Goal: Task Accomplishment & Management: Manage account settings

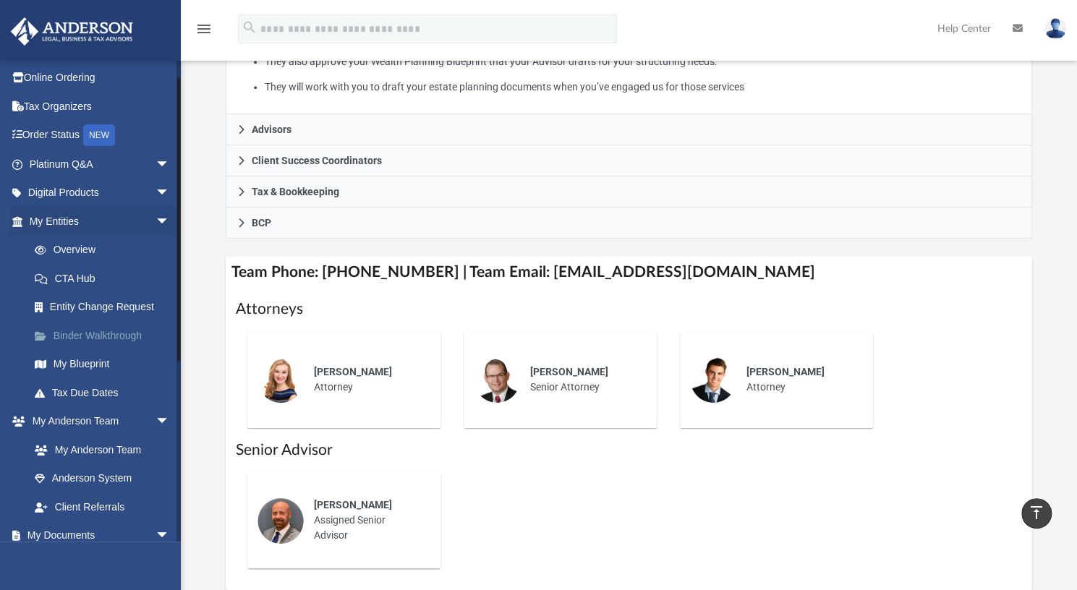
scroll to position [24, 0]
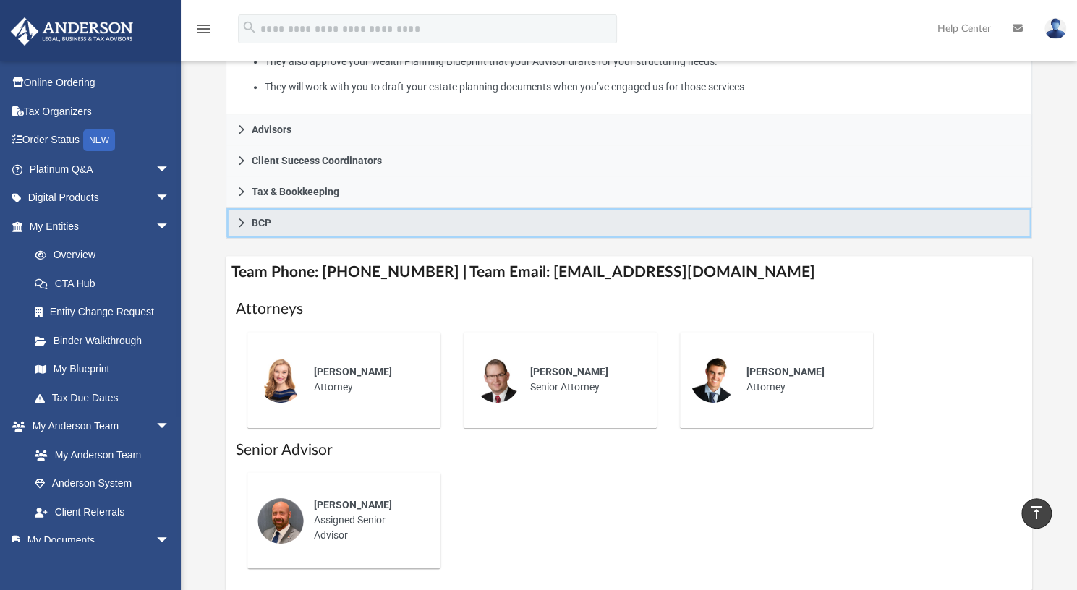
click at [240, 223] on icon at bounding box center [241, 222] width 5 height 9
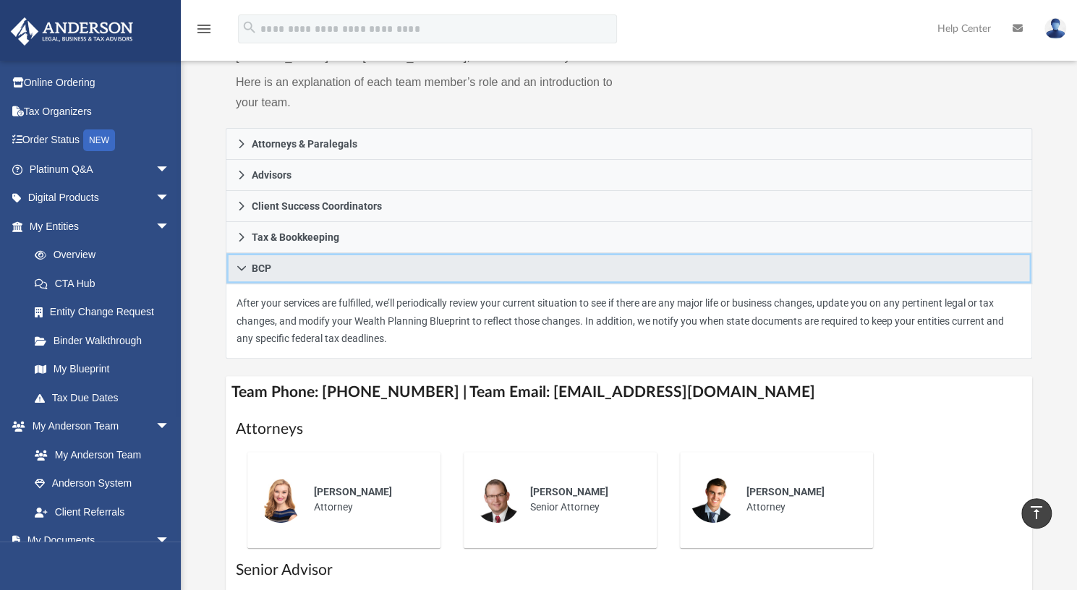
scroll to position [177, 0]
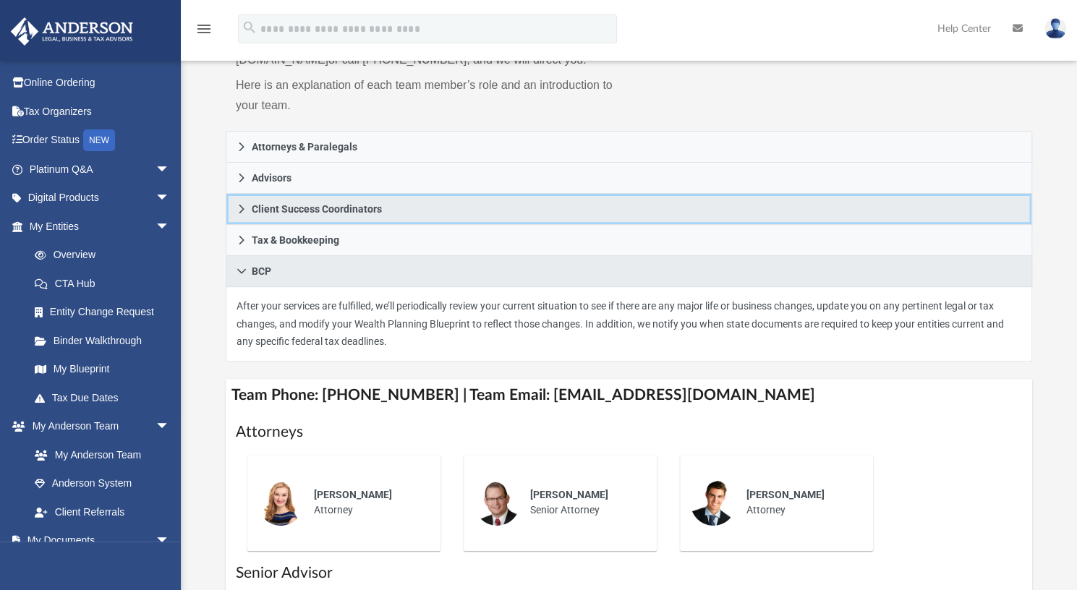
click at [243, 204] on icon at bounding box center [241, 209] width 10 height 10
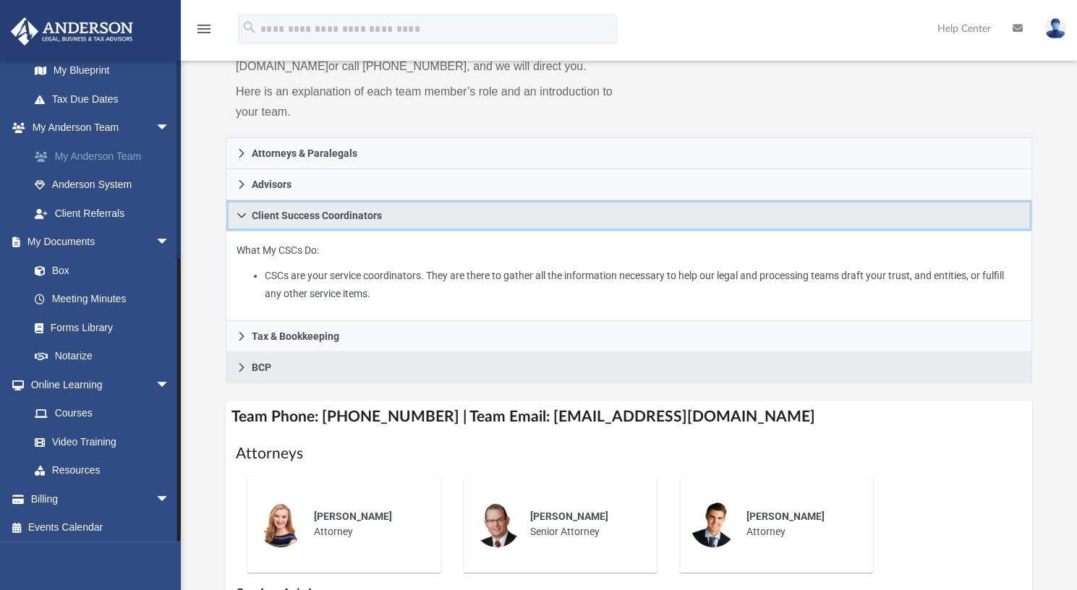
scroll to position [325, 0]
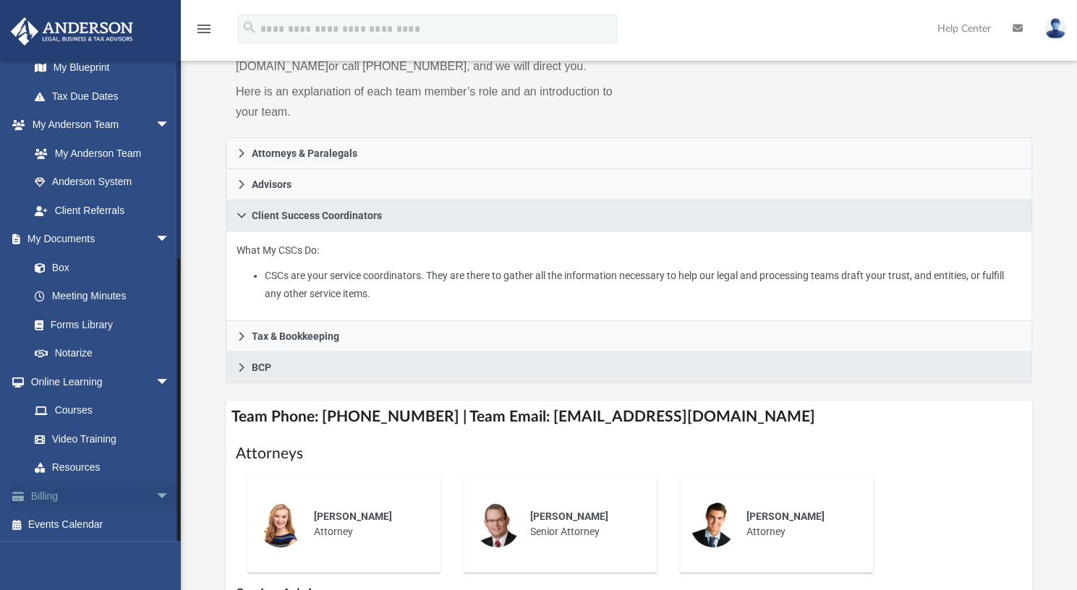
click at [155, 494] on span "arrow_drop_down" at bounding box center [169, 497] width 29 height 30
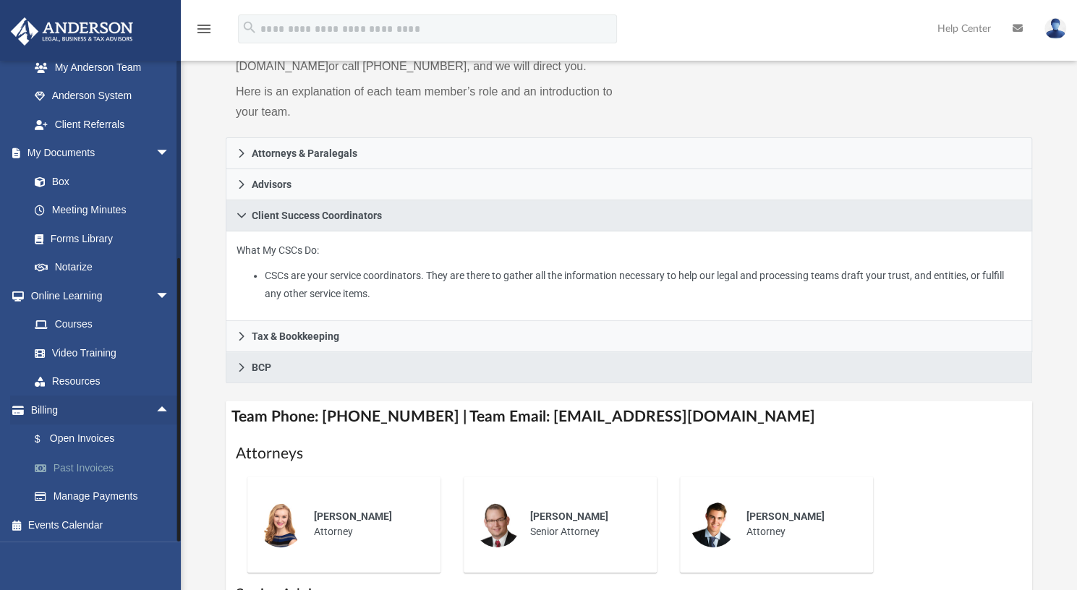
click at [90, 463] on link "Past Invoices" at bounding box center [105, 467] width 171 height 29
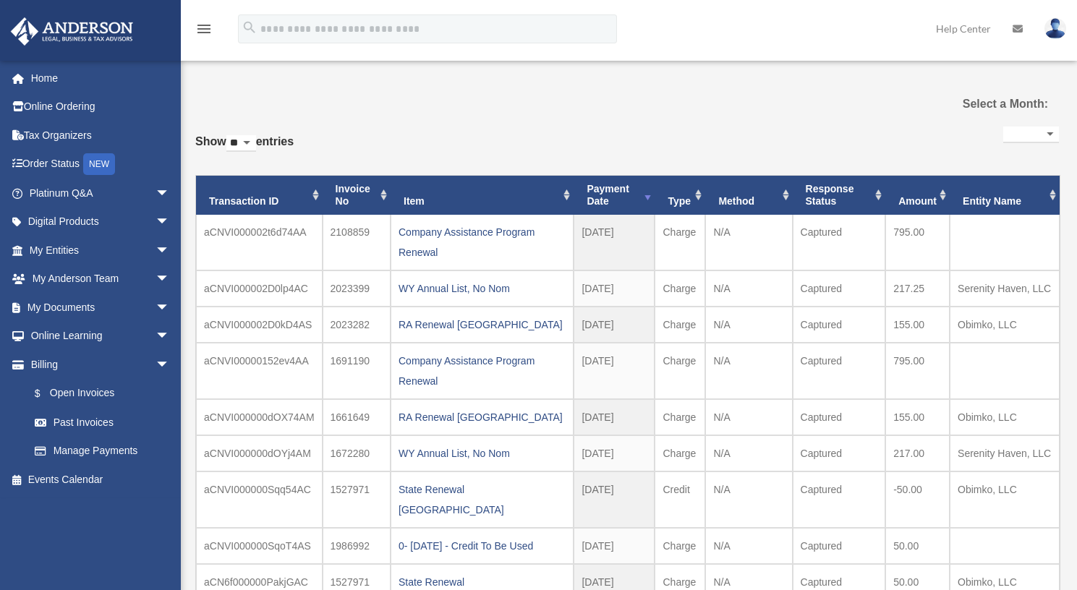
select select
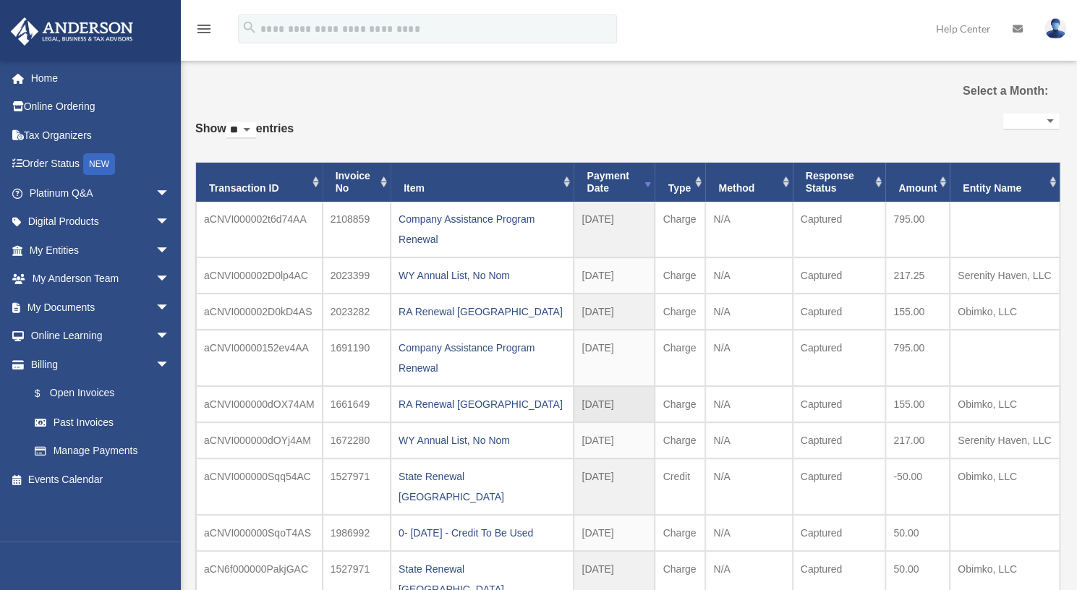
scroll to position [12, 0]
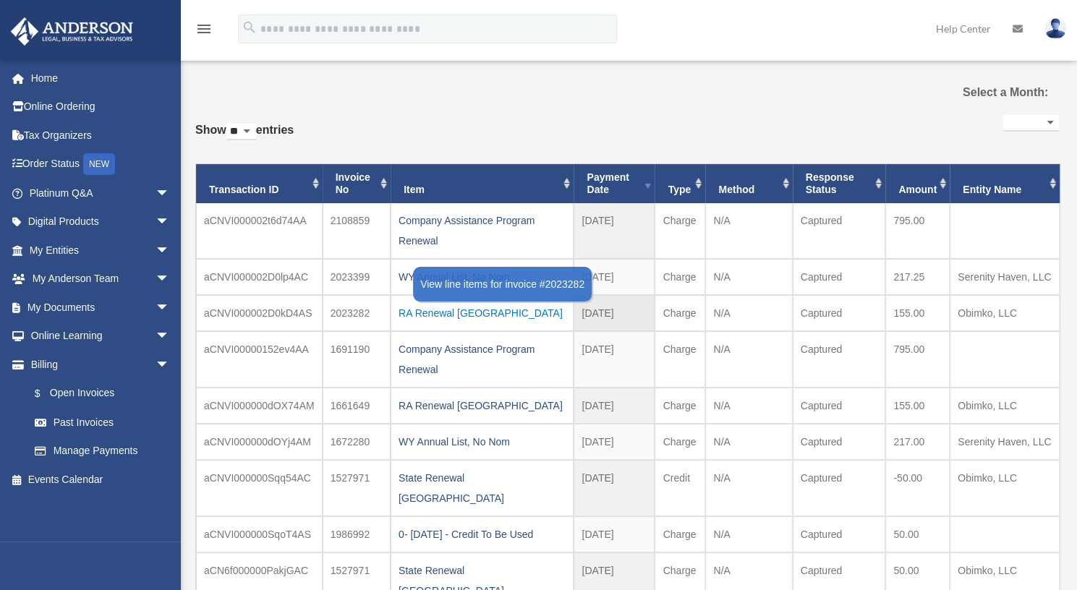
click at [453, 311] on div "RA Renewal [GEOGRAPHIC_DATA]" at bounding box center [481, 313] width 167 height 20
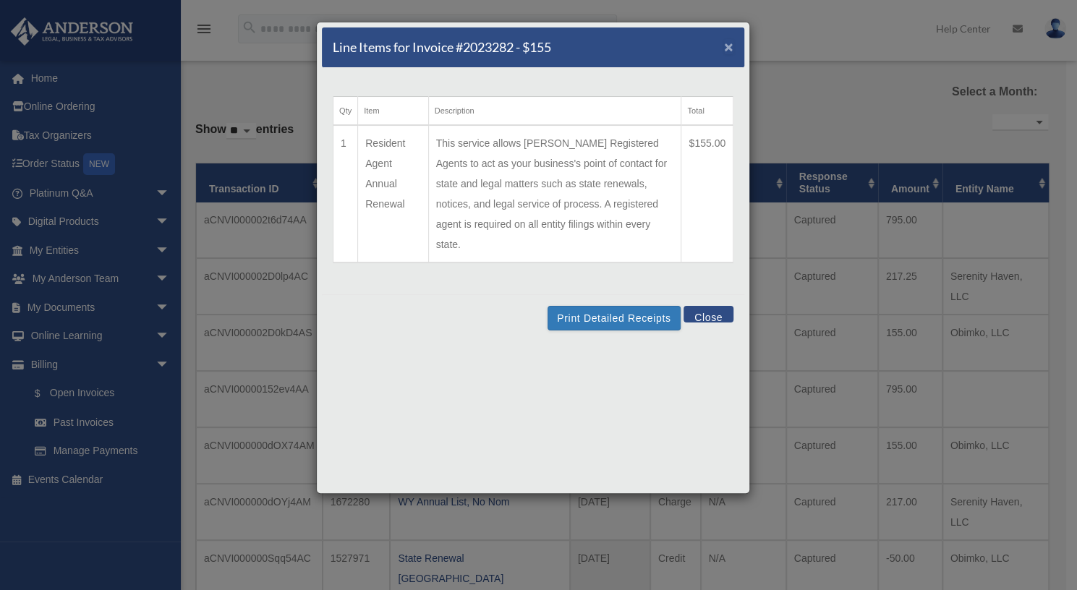
click at [728, 46] on span "×" at bounding box center [728, 46] width 9 height 17
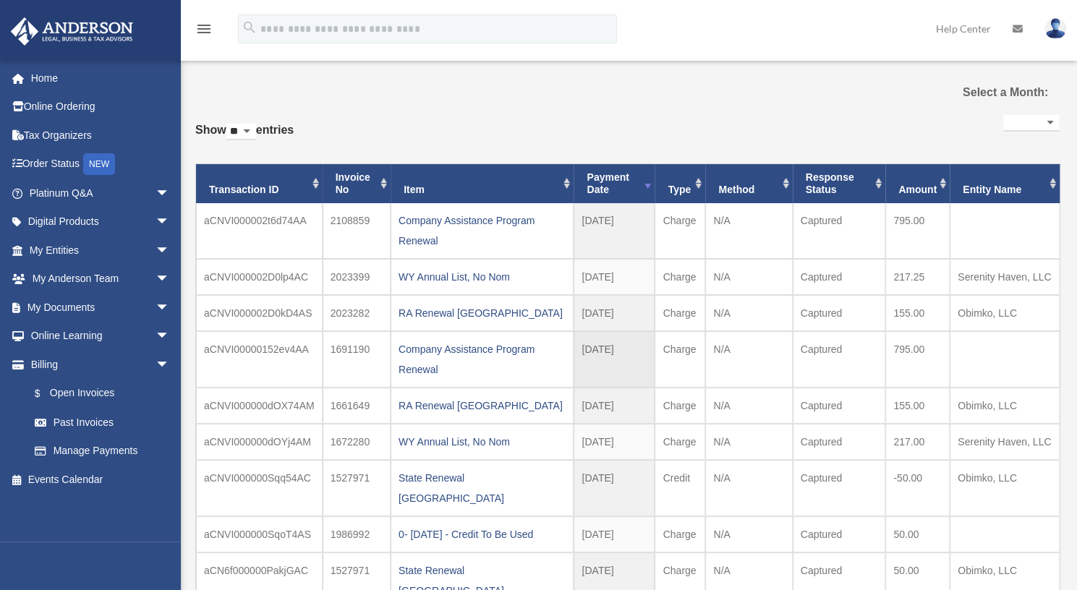
scroll to position [0, 0]
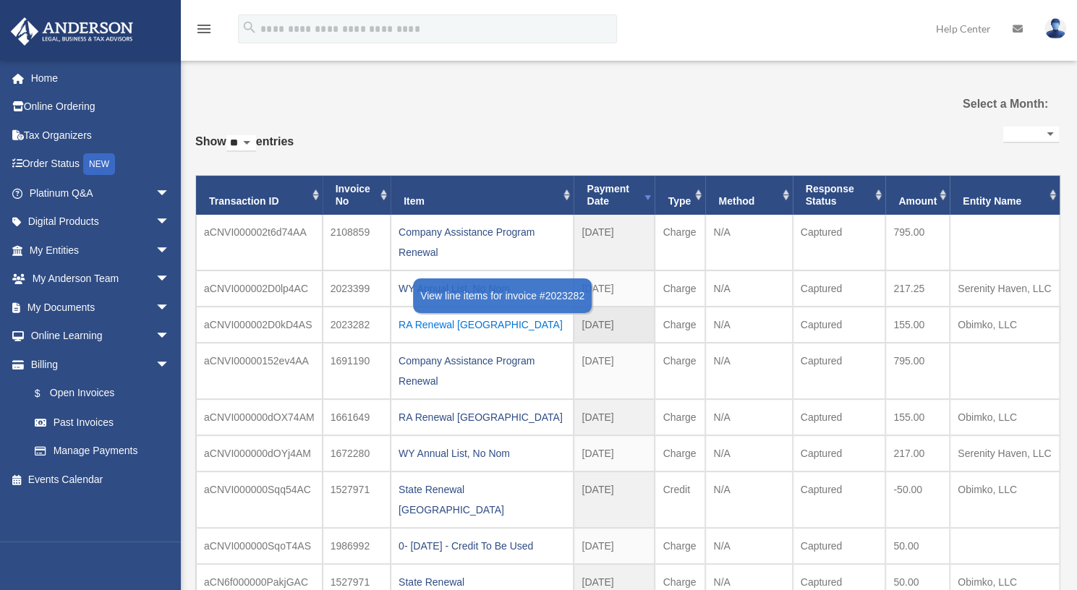
click at [425, 323] on div "RA Renewal [GEOGRAPHIC_DATA]" at bounding box center [481, 325] width 167 height 20
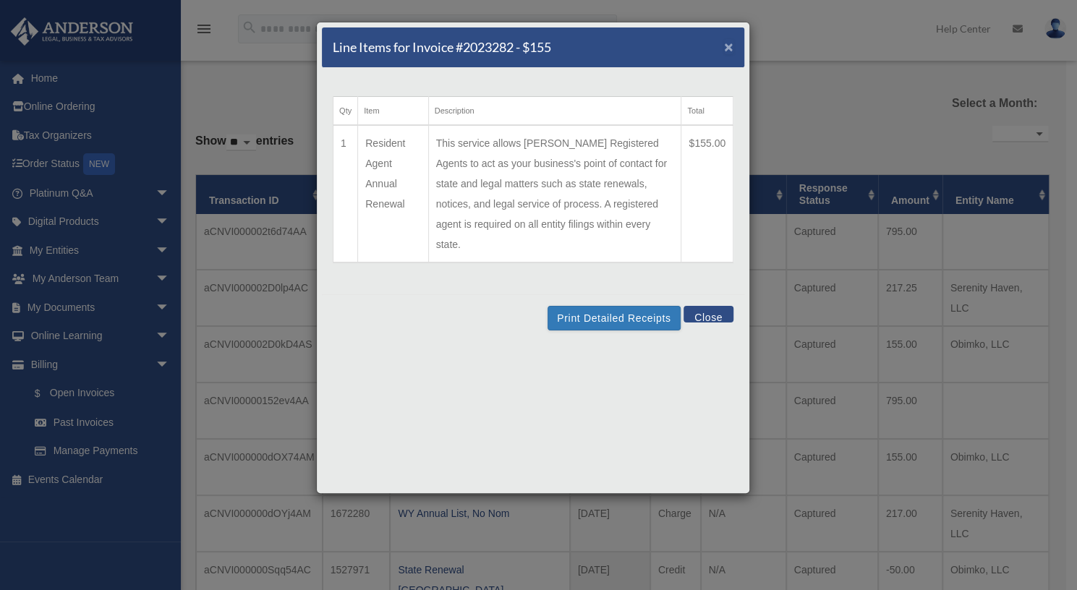
click at [732, 49] on span "×" at bounding box center [728, 46] width 9 height 17
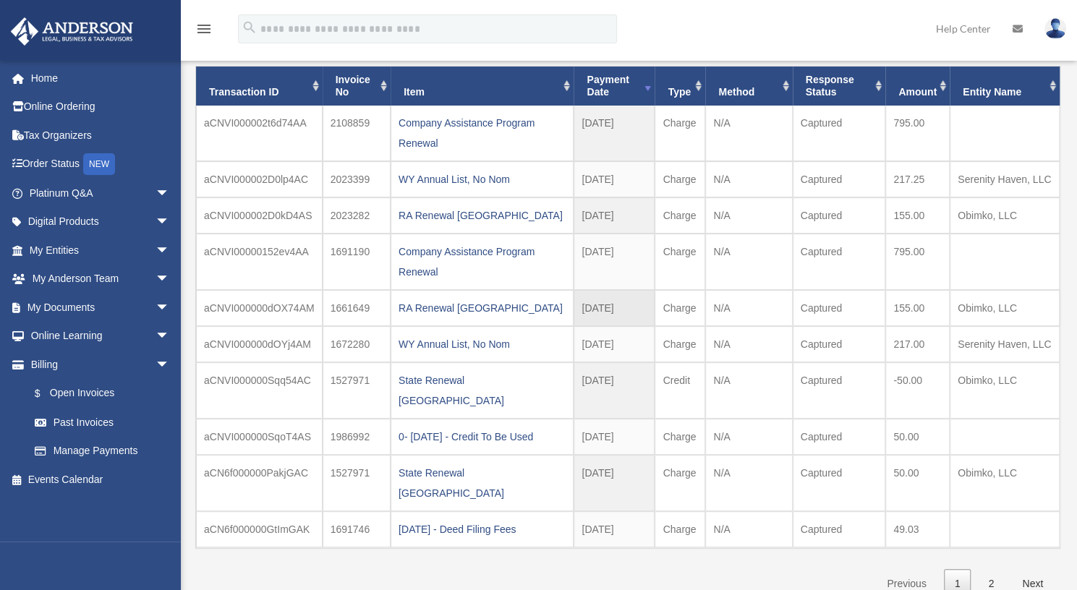
scroll to position [115, 0]
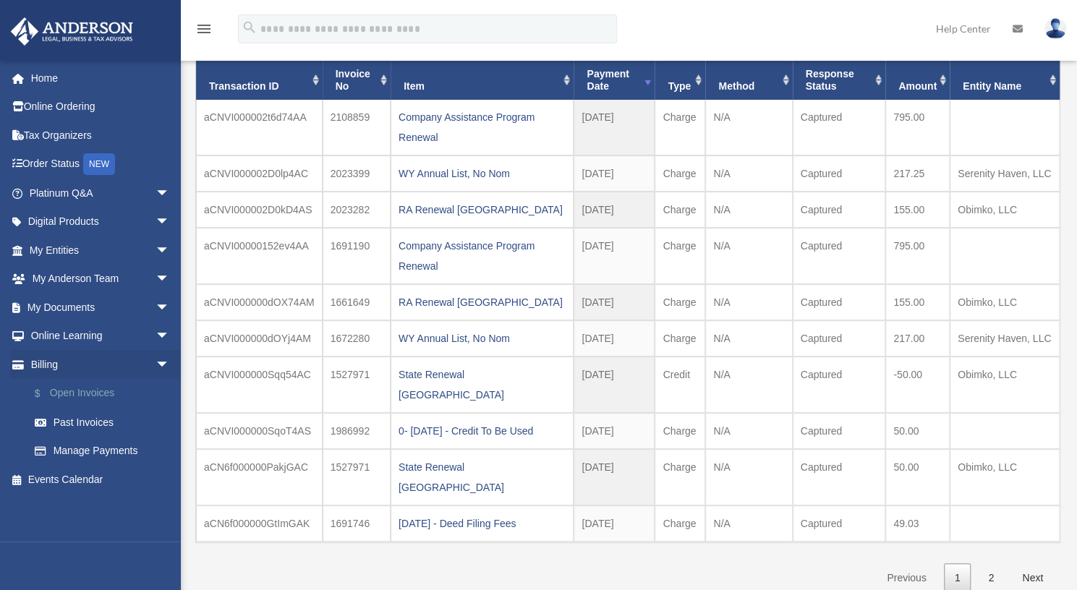
click at [87, 390] on link "$ Open Invoices" at bounding box center [105, 394] width 171 height 30
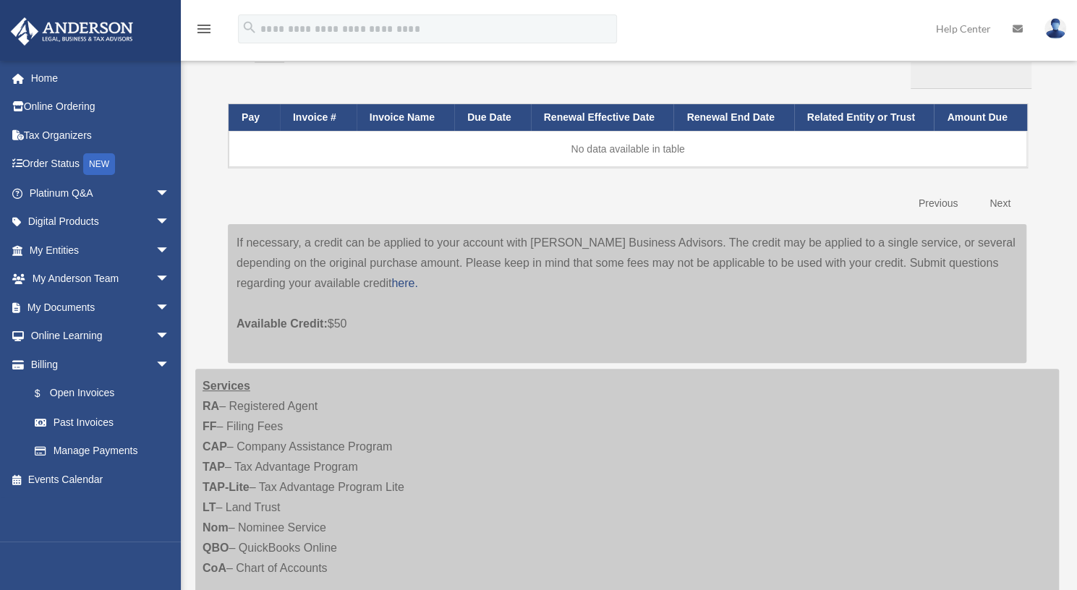
scroll to position [116, 0]
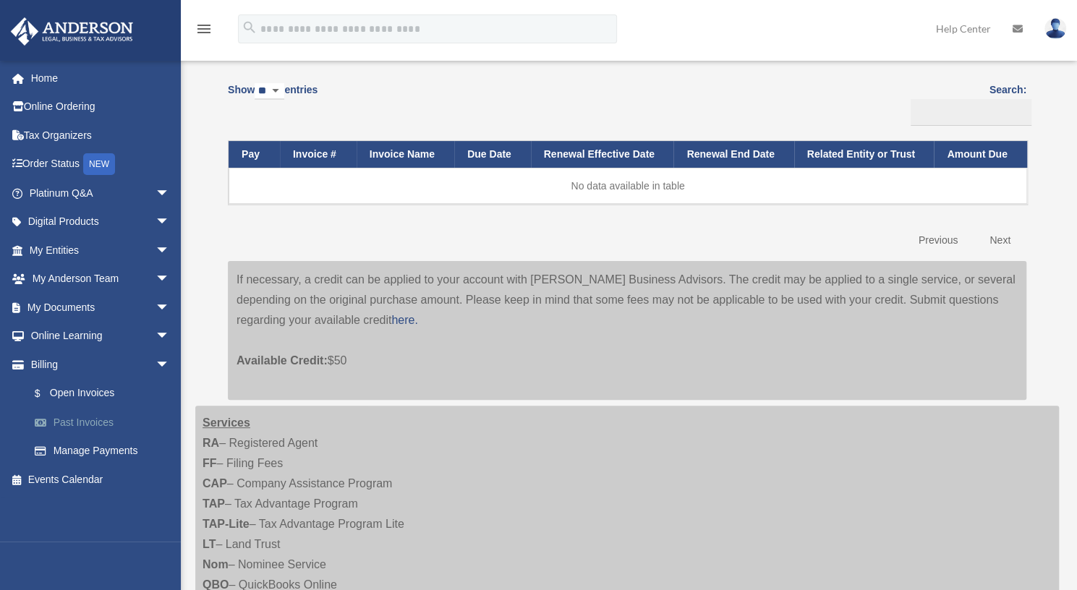
click at [80, 427] on link "Past Invoices" at bounding box center [105, 422] width 171 height 29
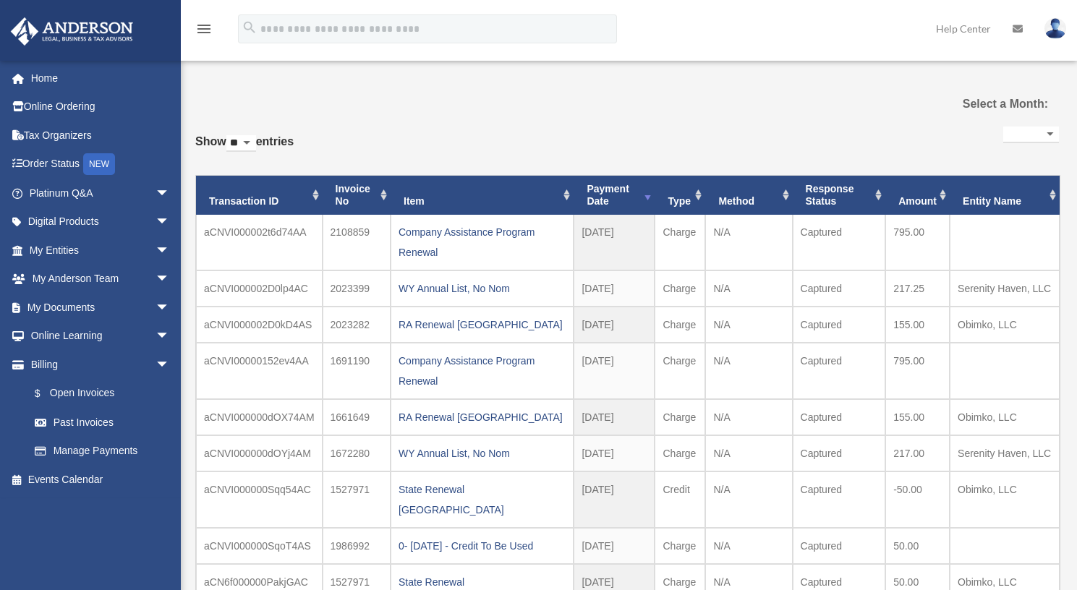
select select
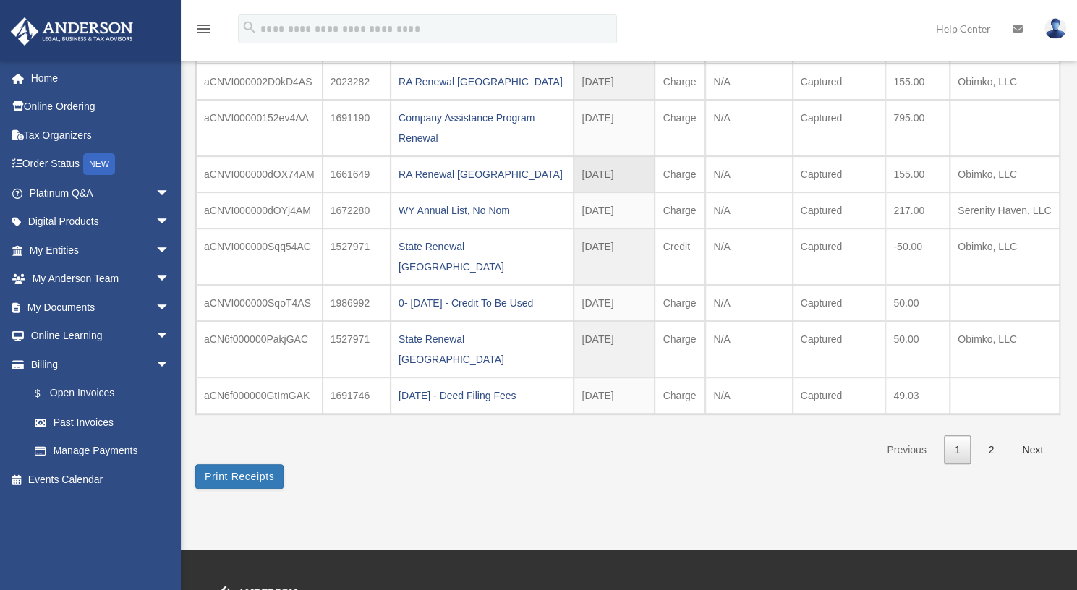
scroll to position [244, 0]
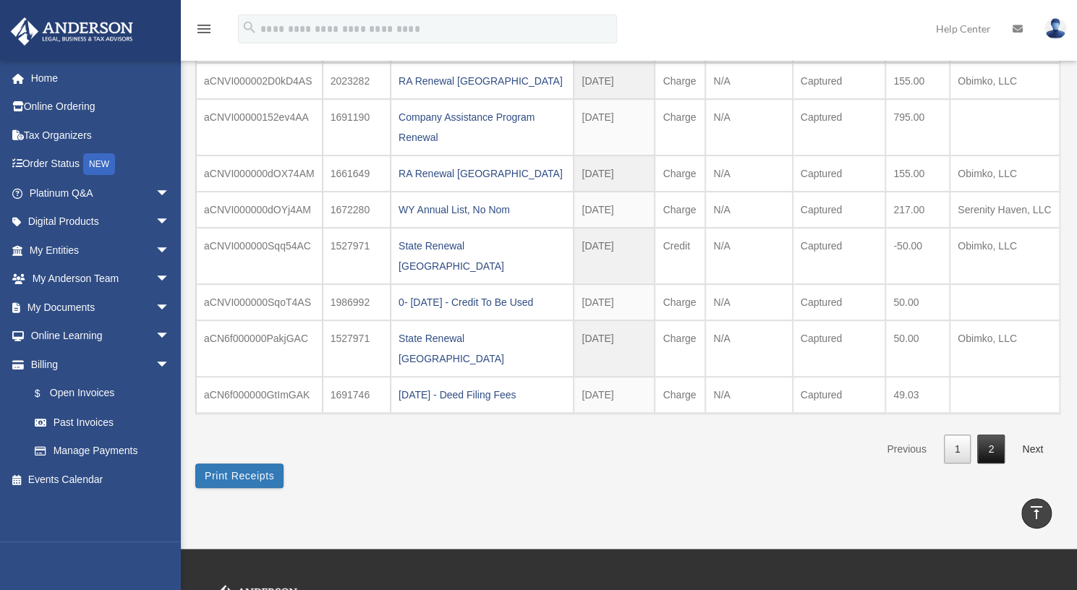
click at [992, 435] on link "2" at bounding box center [990, 450] width 27 height 30
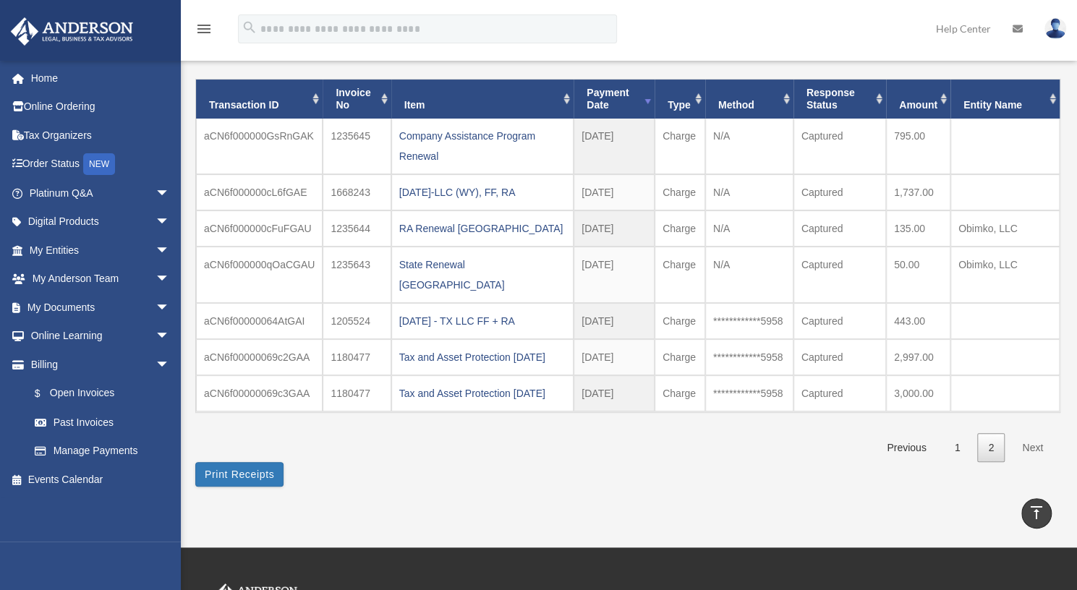
scroll to position [59, 0]
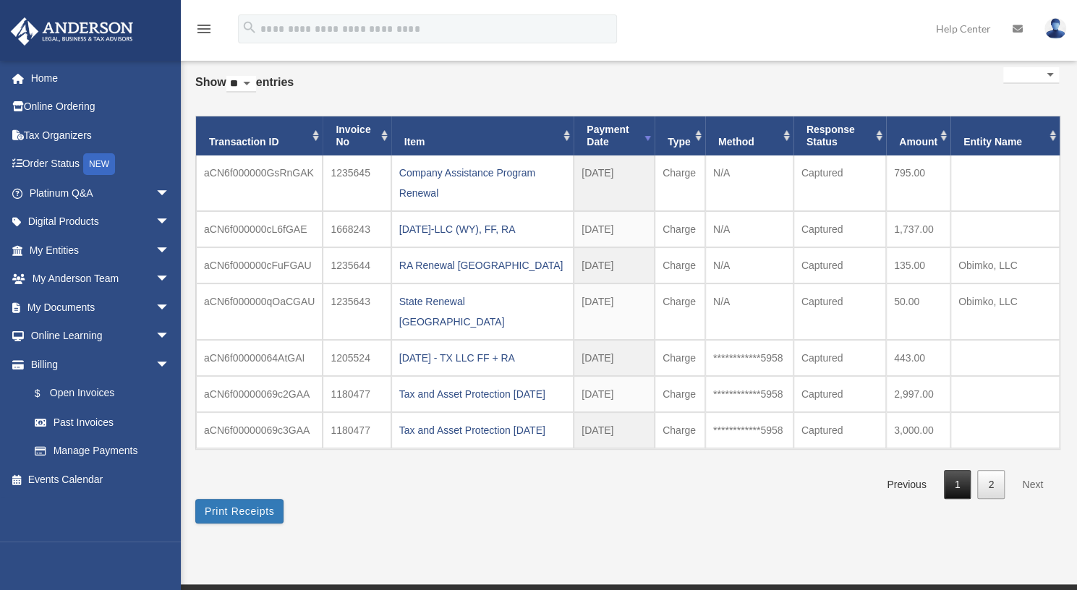
click at [960, 470] on link "1" at bounding box center [957, 485] width 27 height 30
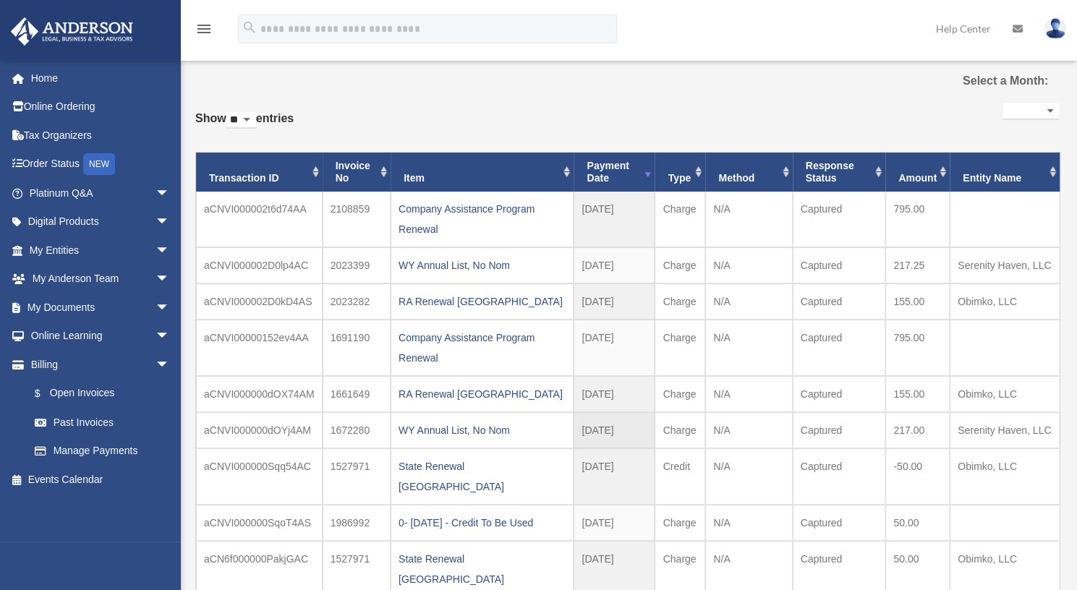
scroll to position [12, 0]
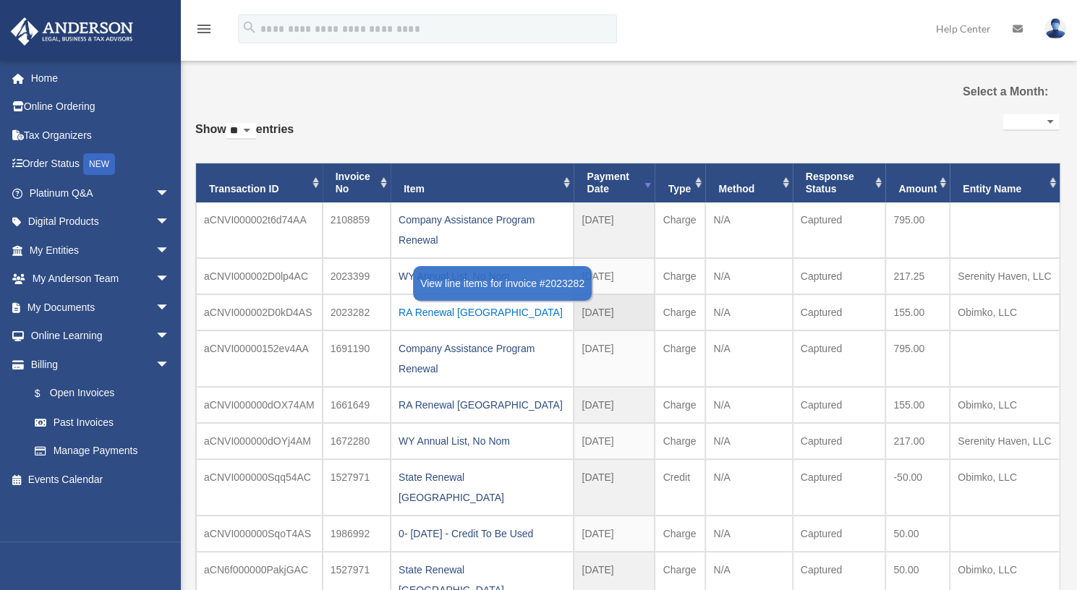
click at [438, 312] on div "RA Renewal TX" at bounding box center [481, 312] width 167 height 20
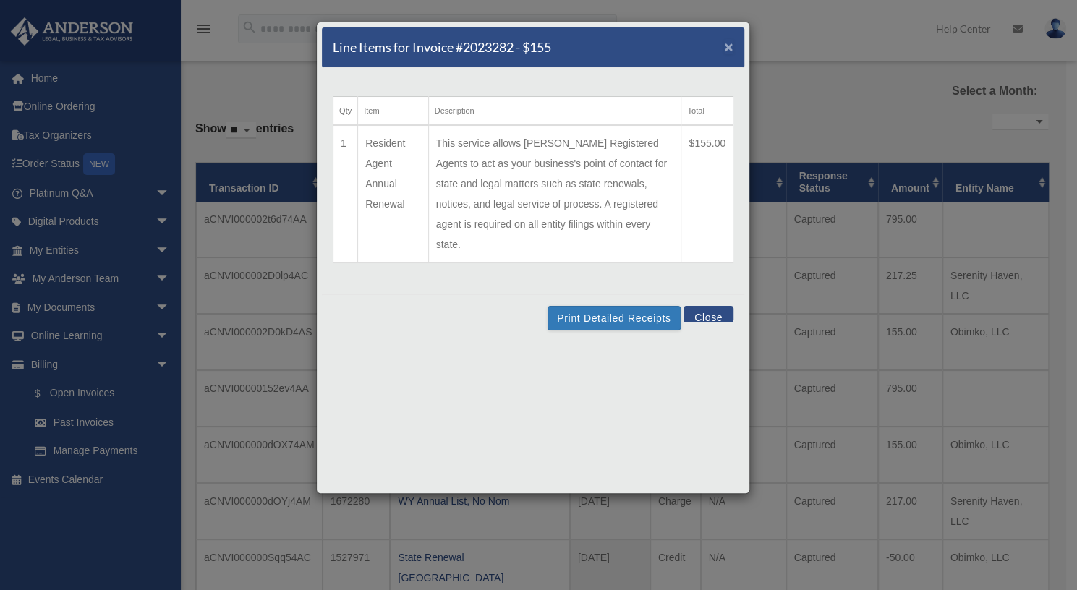
click at [726, 43] on span "×" at bounding box center [728, 46] width 9 height 17
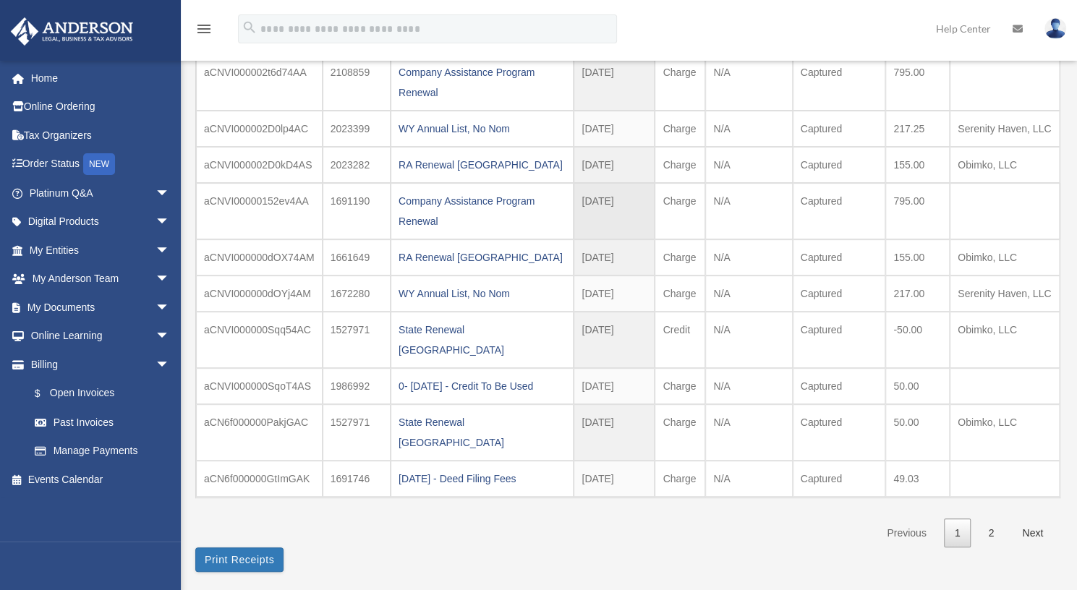
scroll to position [161, 0]
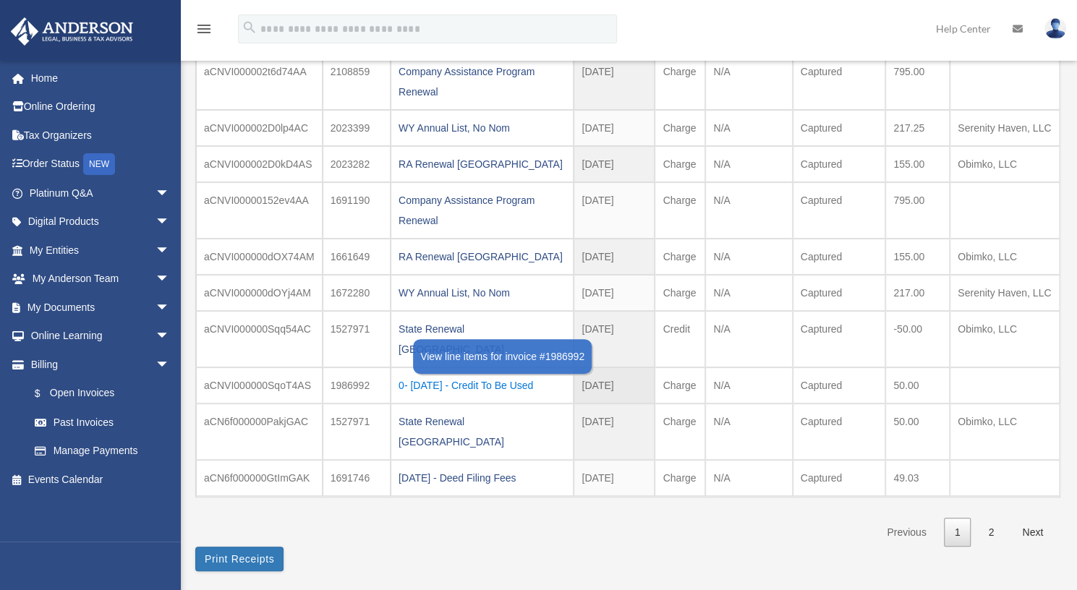
click at [525, 375] on div "0- 2024-03-25 - Credit To Be Used" at bounding box center [481, 385] width 167 height 20
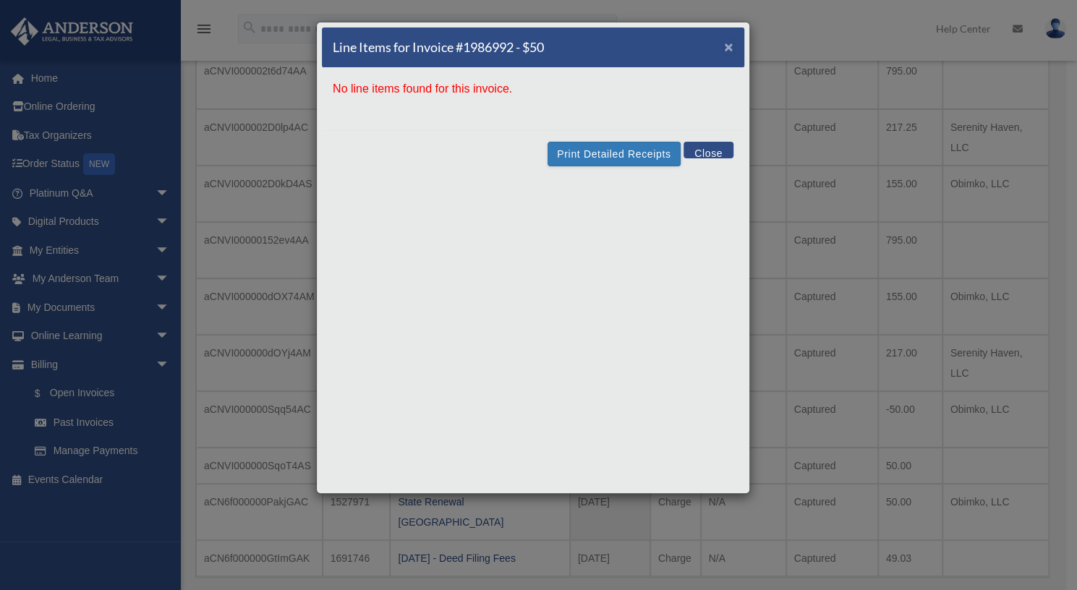
click at [728, 44] on span "×" at bounding box center [728, 46] width 9 height 17
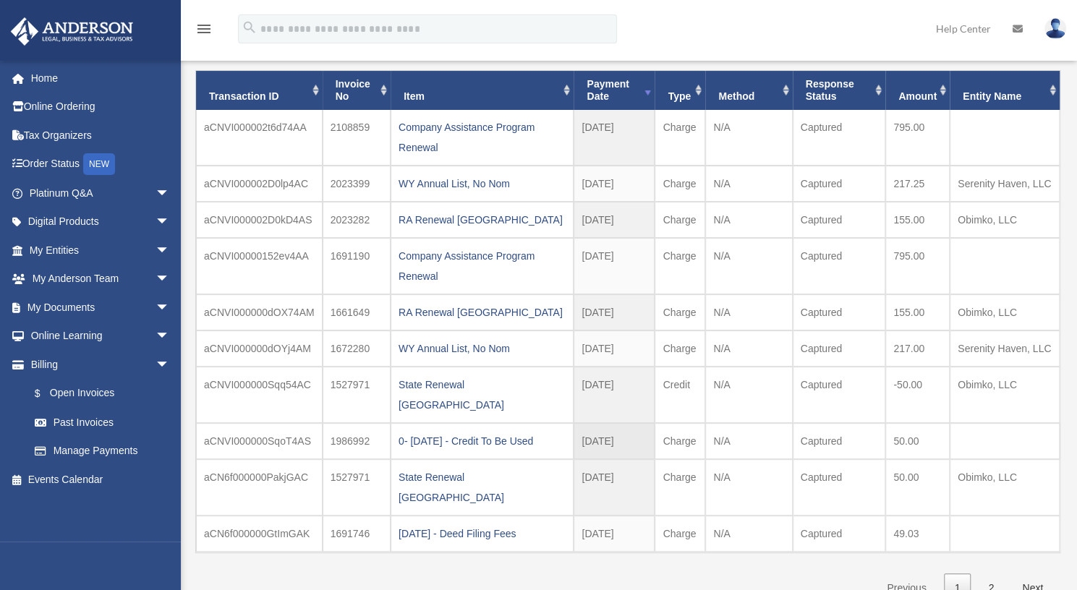
scroll to position [96, 0]
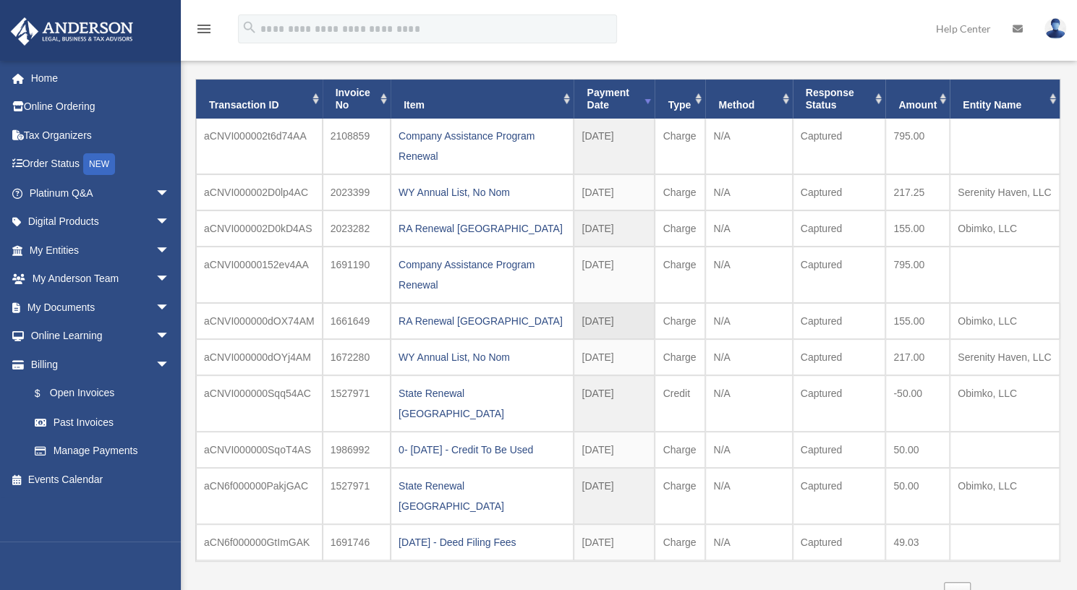
click at [826, 320] on td "Captured" at bounding box center [839, 321] width 93 height 36
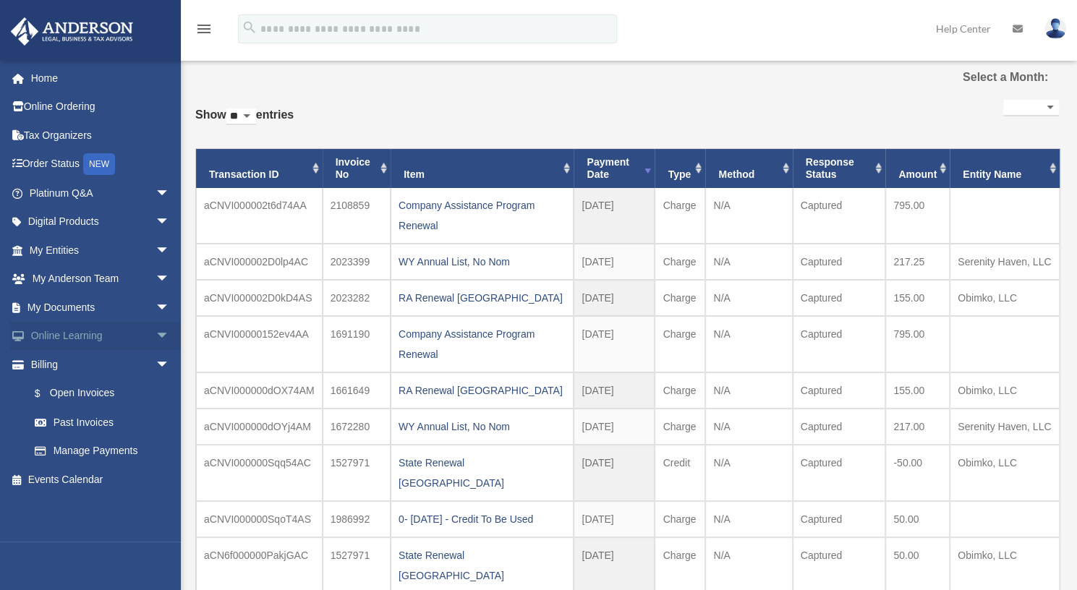
scroll to position [25, 0]
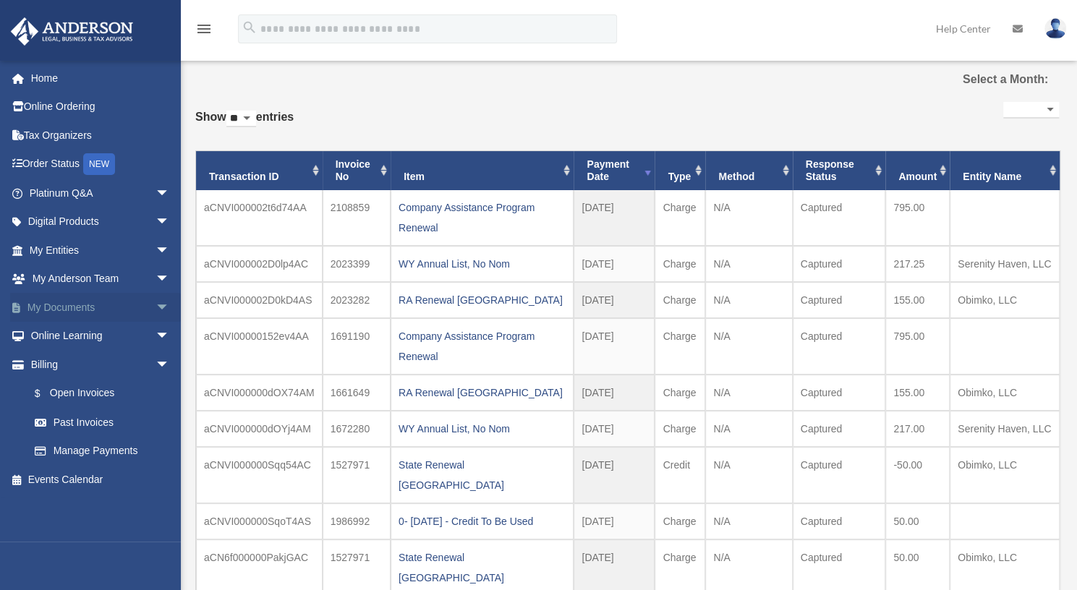
click at [155, 302] on span "arrow_drop_down" at bounding box center [169, 308] width 29 height 30
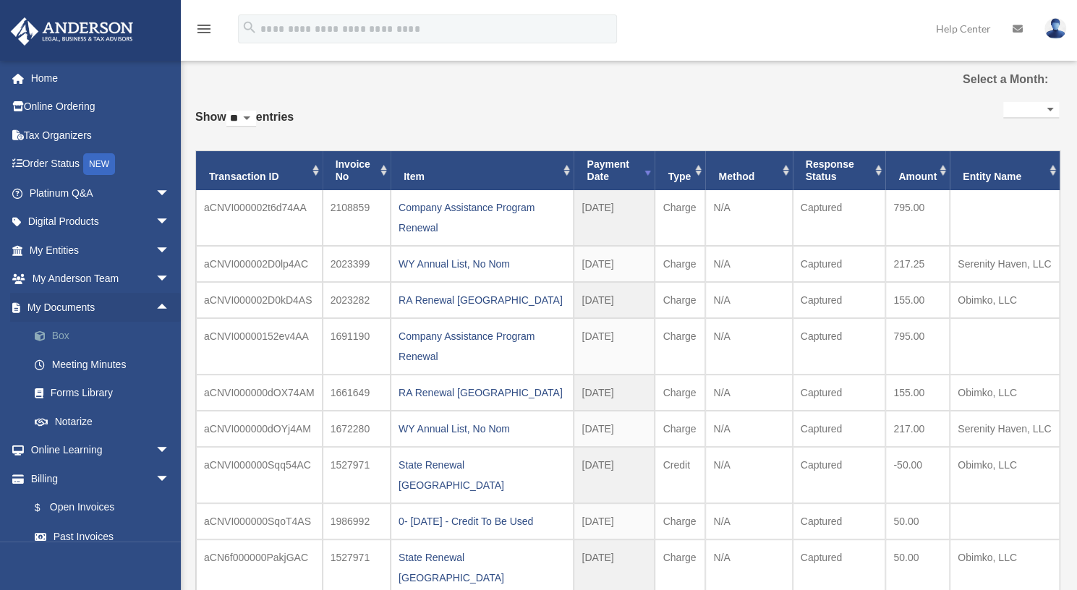
click at [62, 338] on link "Box" at bounding box center [105, 336] width 171 height 29
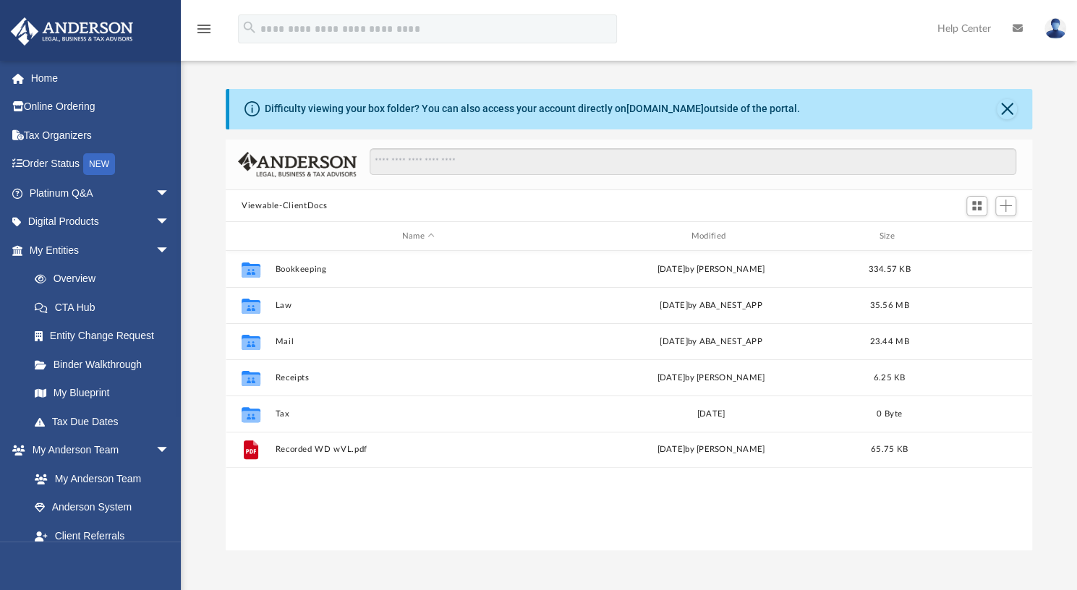
scroll to position [317, 795]
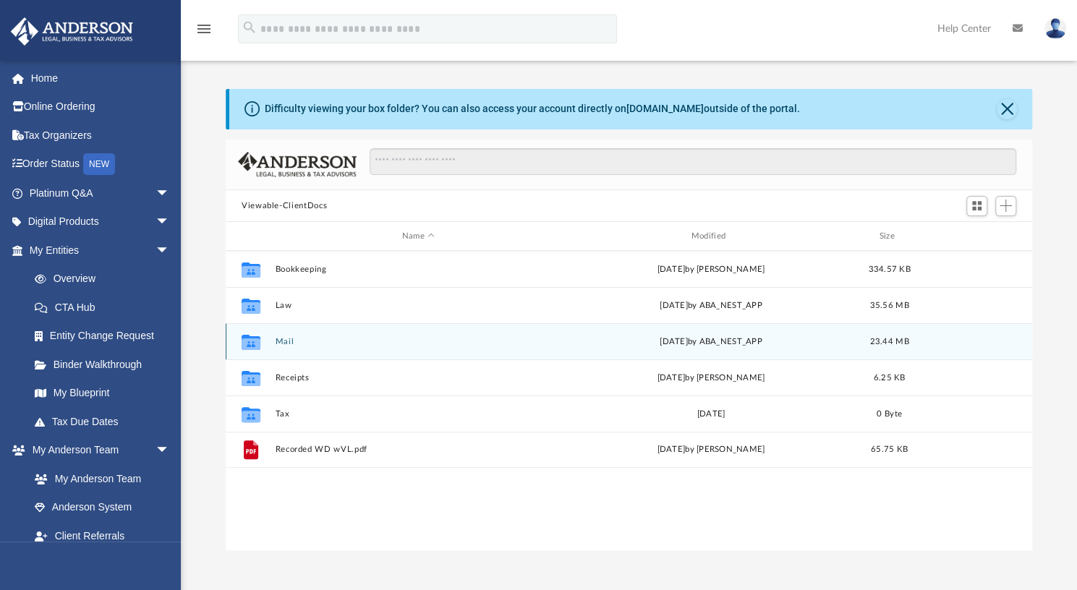
click at [284, 340] on button "Mail" at bounding box center [418, 341] width 286 height 9
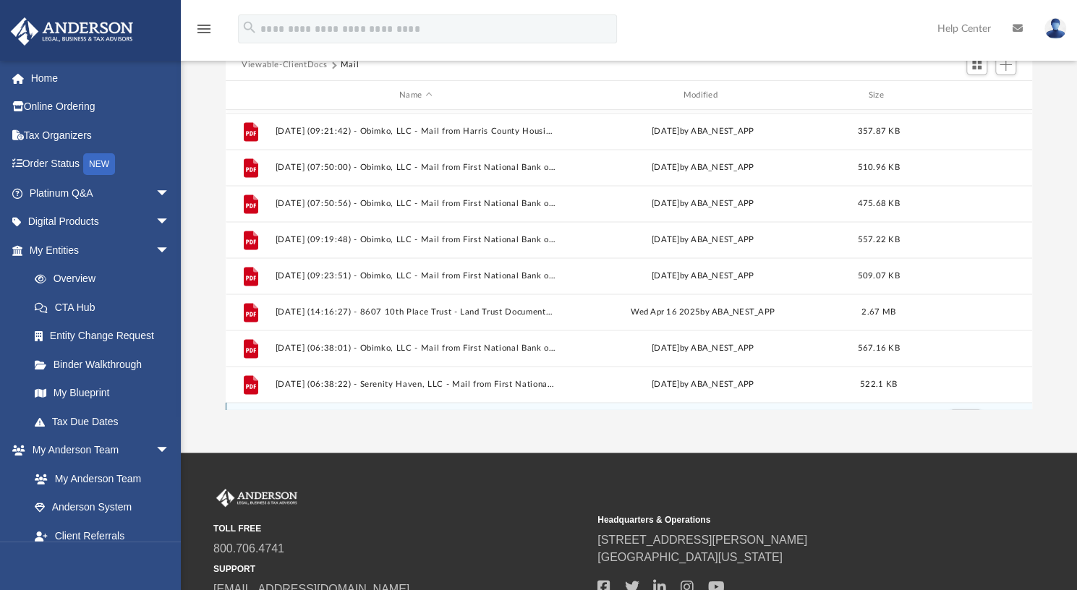
scroll to position [1290, 0]
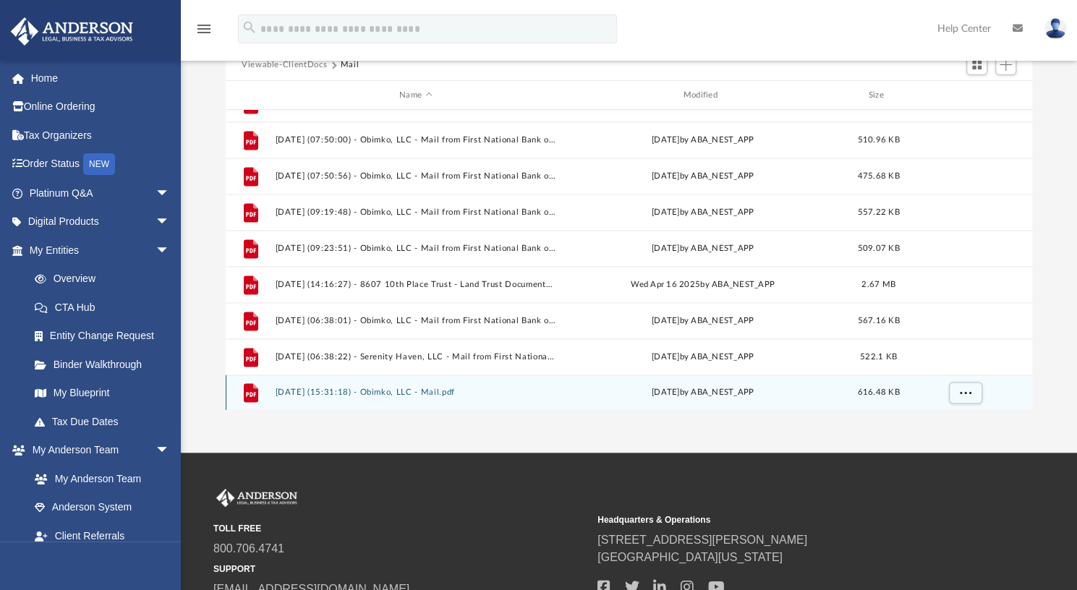
click at [391, 390] on button "[DATE] (15:31:18) - Obimko, LLC - Mail.pdf" at bounding box center [415, 392] width 281 height 9
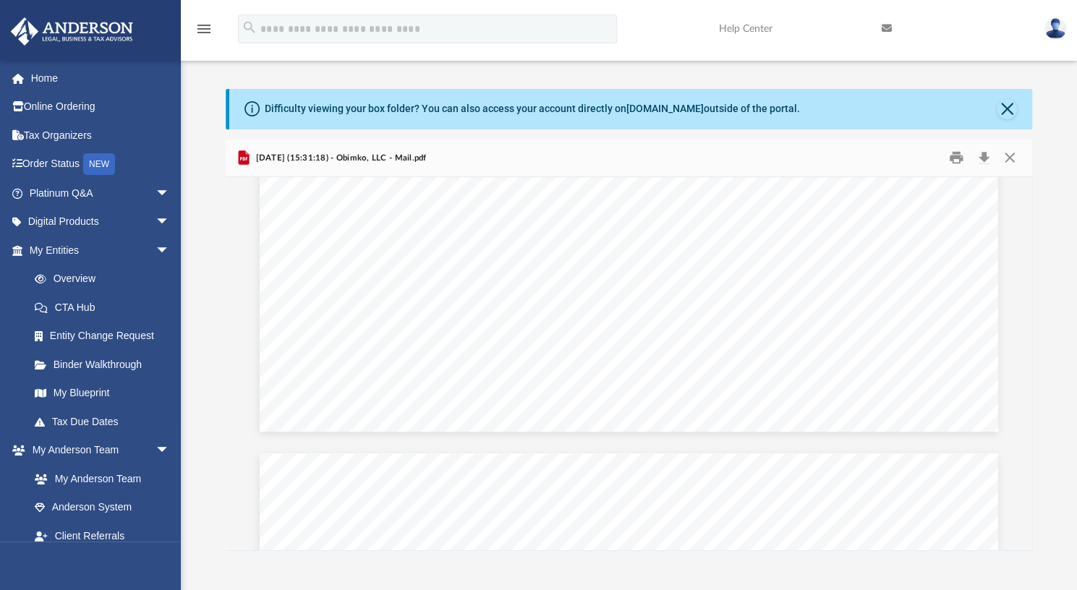
scroll to position [853, 0]
